Goal: Task Accomplishment & Management: Use online tool/utility

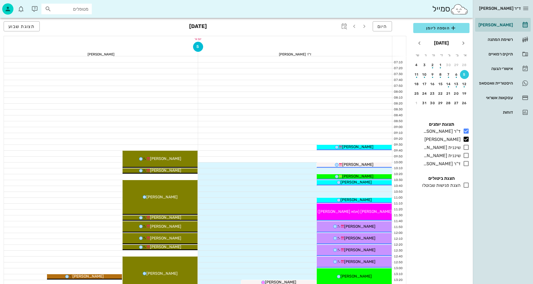
click at [269, 227] on div at bounding box center [295, 230] width 194 height 6
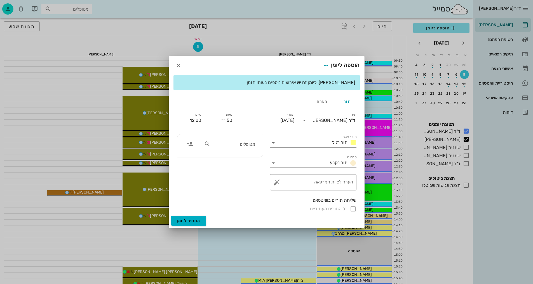
scroll to position [84, 0]
drag, startPoint x: 180, startPoint y: 65, endPoint x: 179, endPoint y: 153, distance: 88.1
click at [180, 65] on icon "button" at bounding box center [178, 65] width 7 height 7
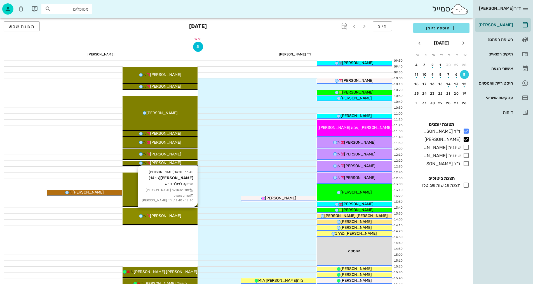
click at [181, 212] on div "13:40 - 14:10 [PERSON_NAME] (גיל 14 ) סריקה לשלב הבא תור ראשון עם [PERSON_NAME]…" at bounding box center [160, 216] width 75 height 17
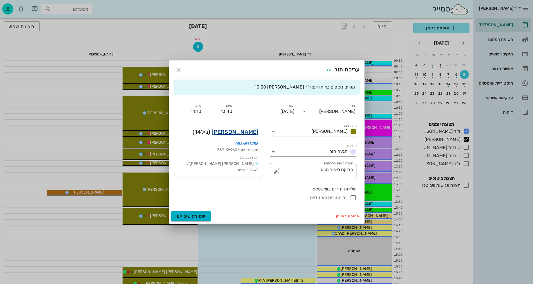
click at [249, 133] on link "[PERSON_NAME]" at bounding box center [234, 131] width 47 height 9
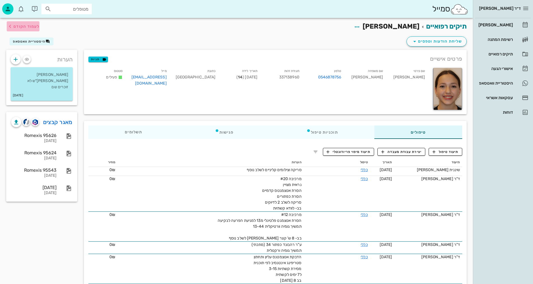
click at [22, 26] on span "לעמוד הקודם" at bounding box center [26, 26] width 26 height 5
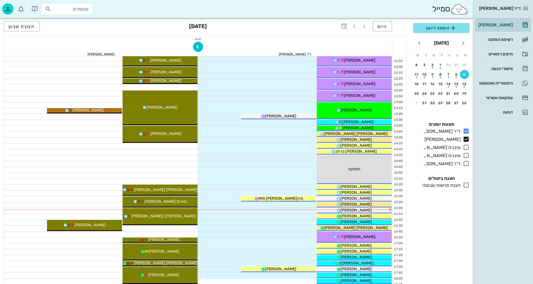
scroll to position [196, 0]
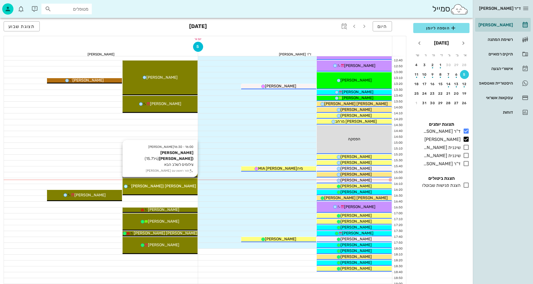
click at [187, 187] on div "[PERSON_NAME] ([PERSON_NAME]" at bounding box center [160, 186] width 75 height 6
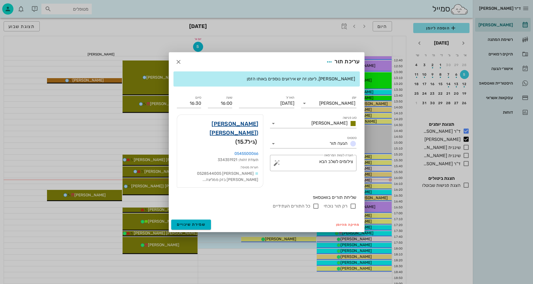
click at [251, 129] on link "[PERSON_NAME] ([PERSON_NAME]" at bounding box center [220, 128] width 77 height 18
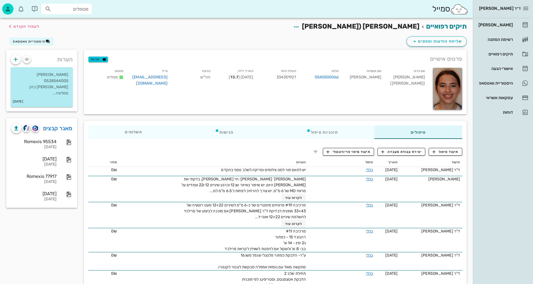
click at [154, 158] on th "הערות" at bounding box center [213, 162] width 189 height 9
click at [446, 151] on span "תיעוד טיפול" at bounding box center [445, 151] width 26 height 5
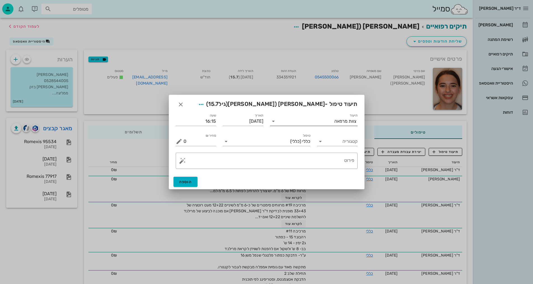
click at [332, 123] on input "תיעוד" at bounding box center [306, 121] width 57 height 9
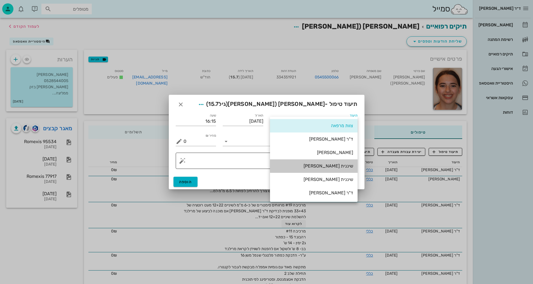
drag, startPoint x: 341, startPoint y: 166, endPoint x: 337, endPoint y: 165, distance: 5.0
click at [339, 165] on div "שיננית [PERSON_NAME]" at bounding box center [313, 165] width 79 height 5
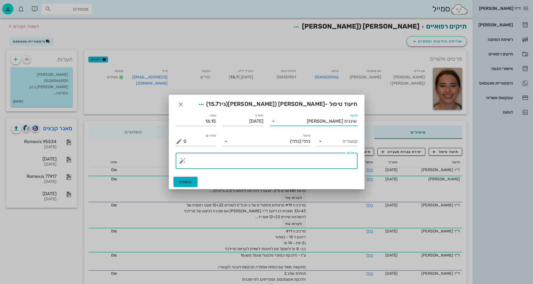
click at [295, 159] on textarea "פירוט" at bounding box center [268, 161] width 171 height 13
type textarea "צילומים קליניים+סריקה לשלב נוסף"
click at [192, 183] on button "הוספה" at bounding box center [185, 182] width 24 height 10
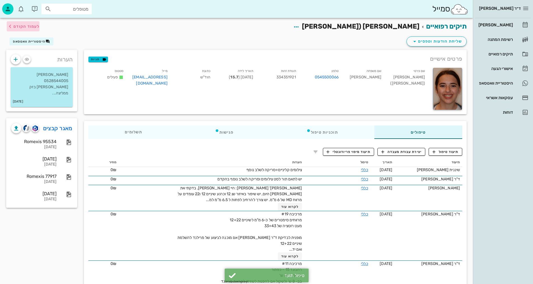
click at [22, 24] on span "לעמוד הקודם" at bounding box center [26, 26] width 26 height 5
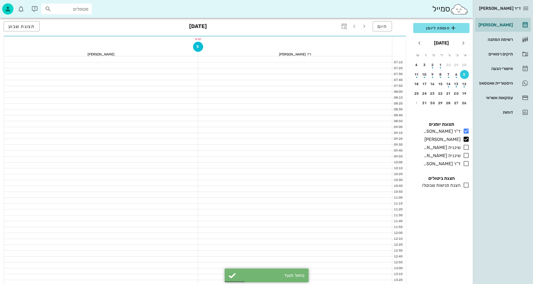
scroll to position [196, 0]
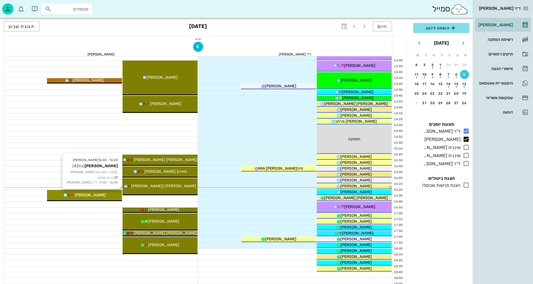
click at [98, 197] on div "[PERSON_NAME]" at bounding box center [84, 195] width 75 height 6
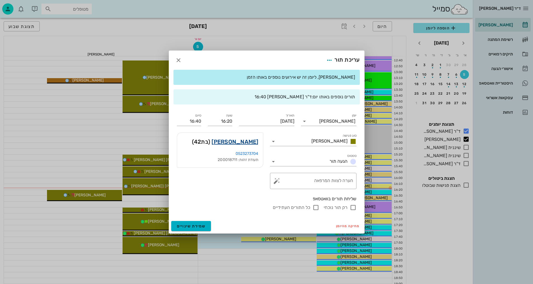
click at [245, 142] on link "[PERSON_NAME]" at bounding box center [234, 141] width 47 height 9
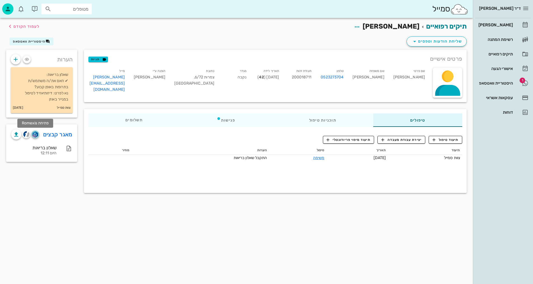
click at [37, 134] on img "button" at bounding box center [34, 134] width 5 height 6
click at [453, 140] on span "תיעוד טיפול" at bounding box center [445, 139] width 26 height 5
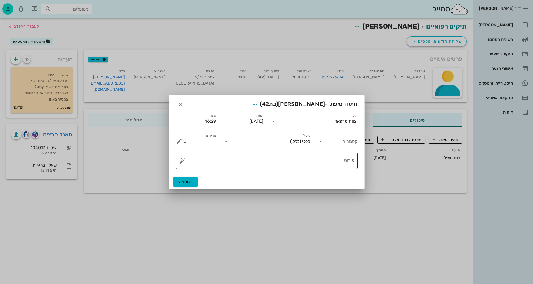
click at [290, 161] on textarea "פירוט" at bounding box center [268, 161] width 171 height 13
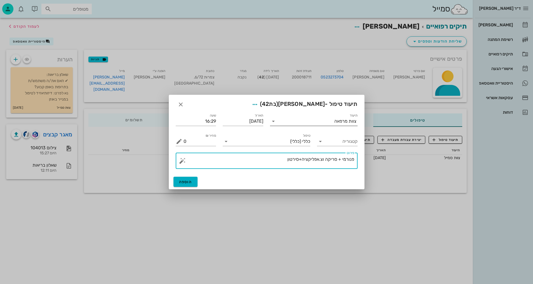
type textarea "פנורמי + סריקה וצ.אפליקציה+סירטון"
click at [324, 121] on input "תיעוד" at bounding box center [306, 121] width 57 height 9
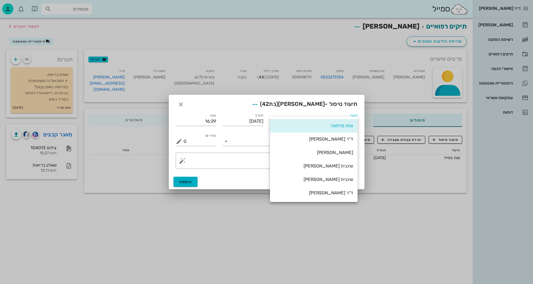
drag, startPoint x: 345, startPoint y: 167, endPoint x: 295, endPoint y: 175, distance: 51.2
click at [343, 167] on div "שיננית [PERSON_NAME]" at bounding box center [313, 165] width 79 height 5
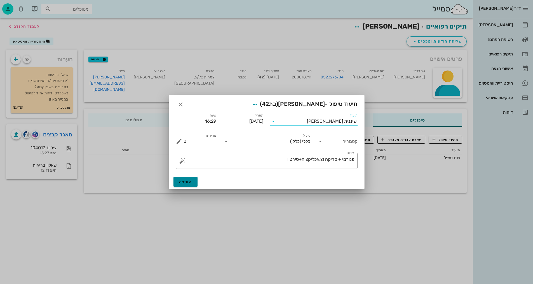
drag, startPoint x: 191, startPoint y: 180, endPoint x: 170, endPoint y: 172, distance: 23.0
click at [191, 180] on span "הוספה" at bounding box center [185, 181] width 13 height 5
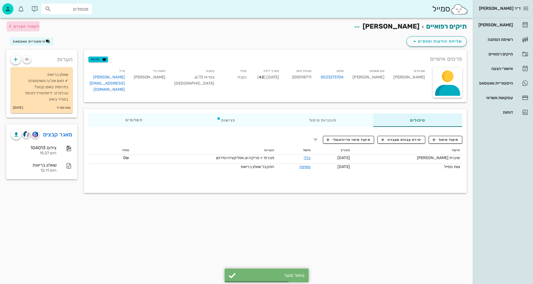
click at [10, 26] on icon "button" at bounding box center [10, 26] width 7 height 7
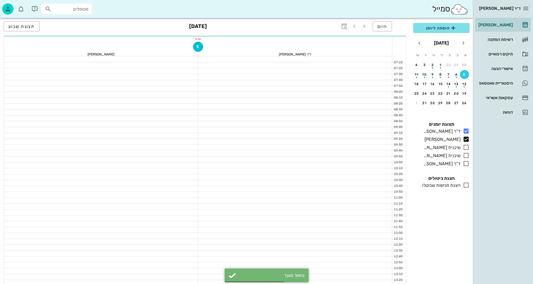
scroll to position [196, 0]
